Goal: Information Seeking & Learning: Learn about a topic

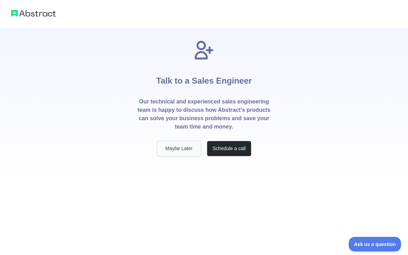
click at [182, 144] on button "Maybe Later" at bounding box center [179, 149] width 45 height 16
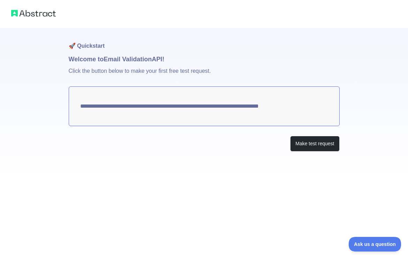
click at [43, 14] on img at bounding box center [33, 13] width 45 height 10
click at [300, 142] on button "Make test request" at bounding box center [314, 144] width 49 height 16
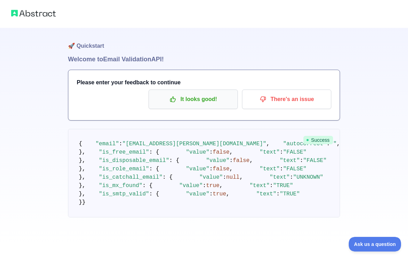
click at [166, 97] on p "It looks good!" at bounding box center [193, 99] width 79 height 12
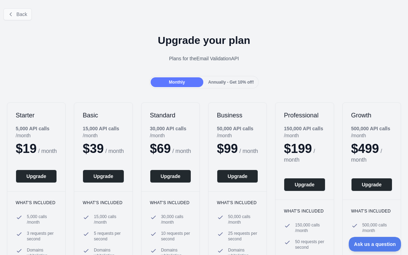
click at [21, 11] on button "Back" at bounding box center [17, 14] width 28 height 12
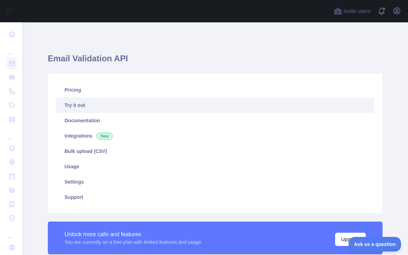
click at [83, 106] on link "Try it out" at bounding box center [215, 105] width 318 height 15
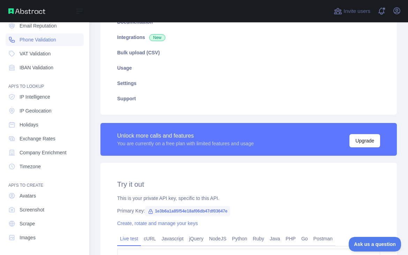
scroll to position [52, 0]
